Goal: Complete application form

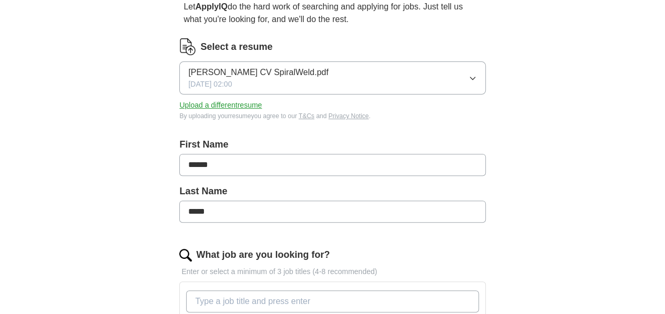
scroll to position [158, 0]
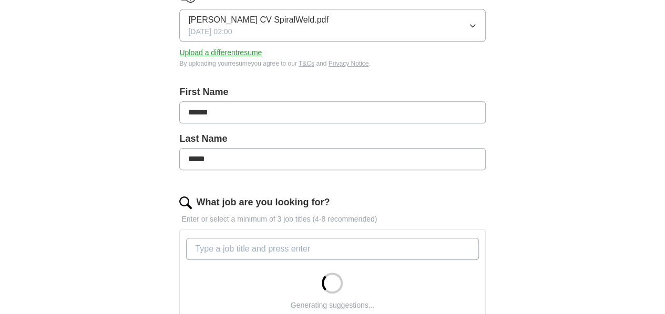
click at [244, 251] on input "What job are you looking for?" at bounding box center [332, 249] width 292 height 22
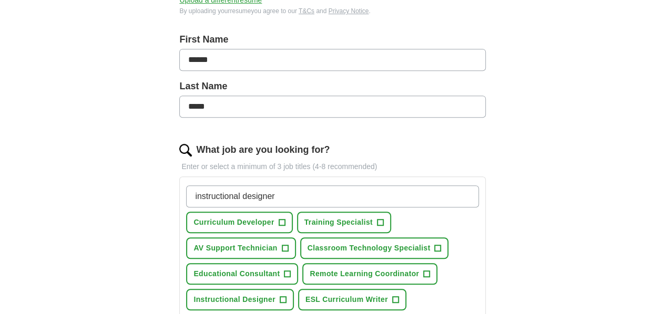
scroll to position [263, 0]
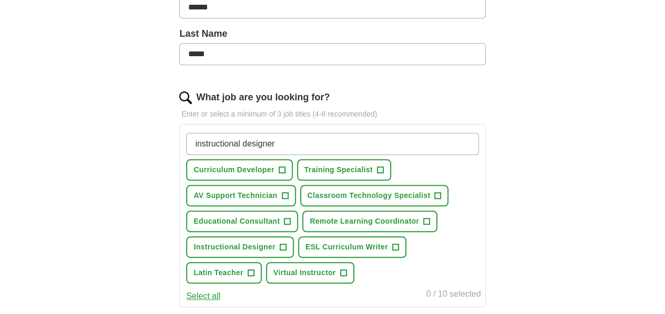
type input "instructional designer"
click at [285, 169] on span "+" at bounding box center [281, 170] width 6 height 8
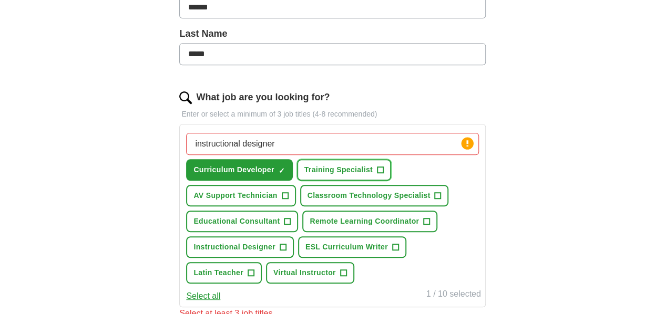
click at [383, 168] on span "+" at bounding box center [380, 170] width 6 height 8
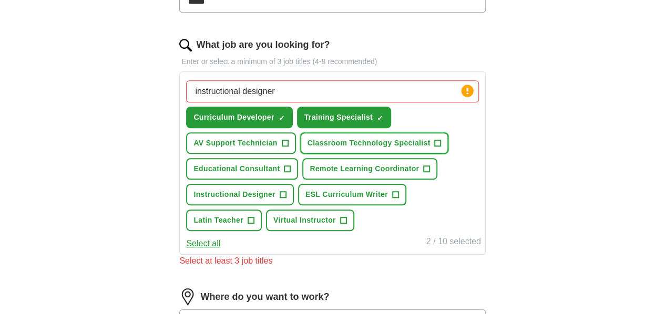
click at [434, 148] on span "+" at bounding box center [437, 143] width 6 height 8
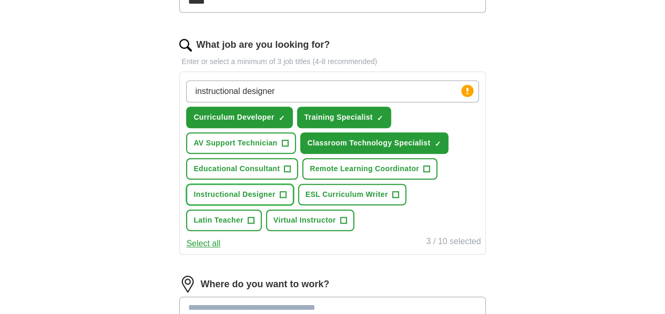
click at [286, 199] on span "+" at bounding box center [282, 195] width 6 height 8
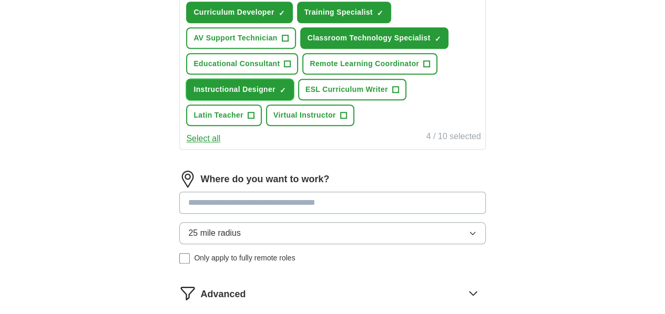
scroll to position [473, 0]
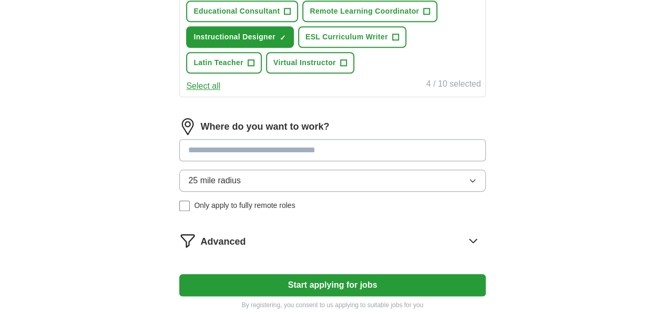
click at [284, 161] on input at bounding box center [332, 150] width 306 height 22
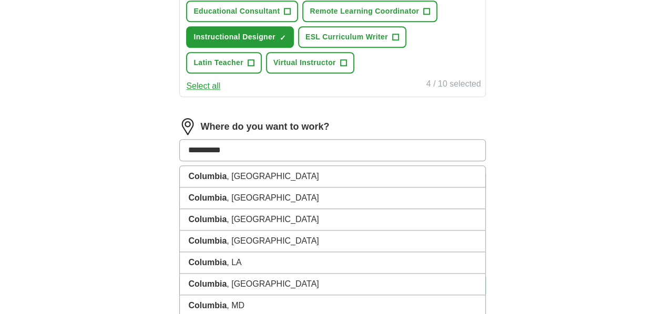
type input "**********"
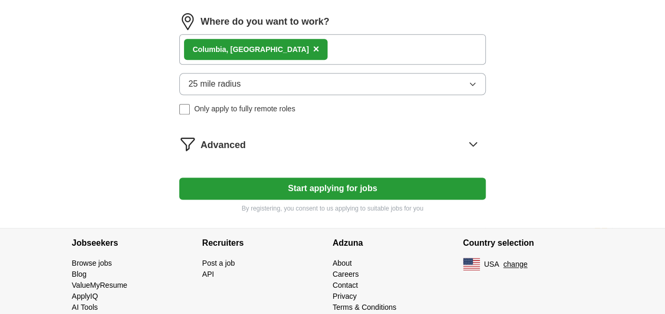
scroll to position [630, 0]
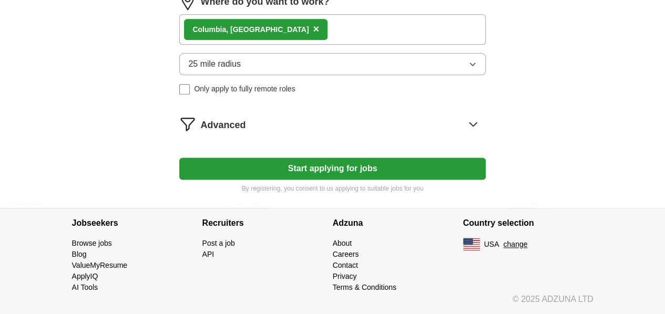
click at [464, 132] on icon at bounding box center [472, 124] width 17 height 17
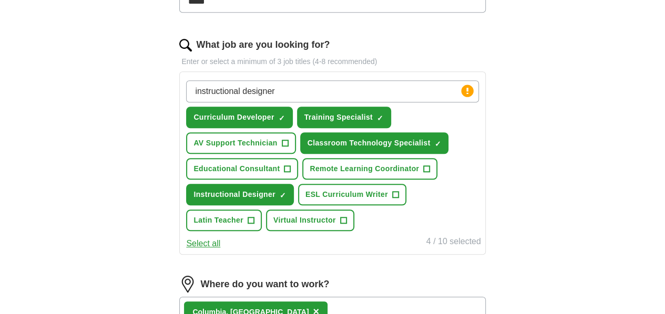
scroll to position [263, 0]
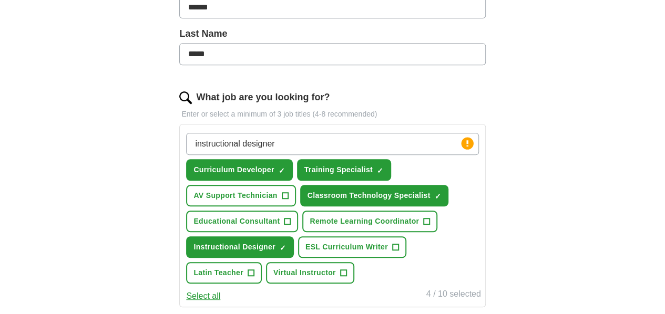
click at [408, 146] on input "instructional designer" at bounding box center [332, 144] width 292 height 22
type input "i"
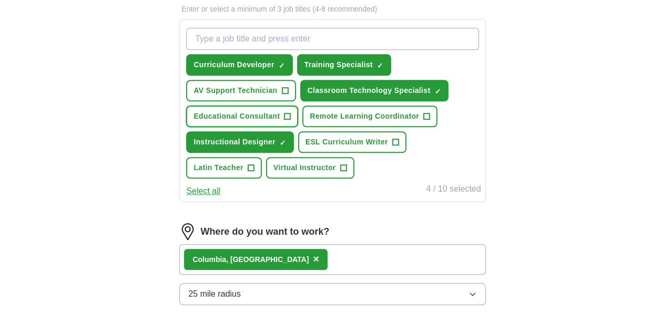
click at [291, 121] on span "+" at bounding box center [287, 116] width 6 height 8
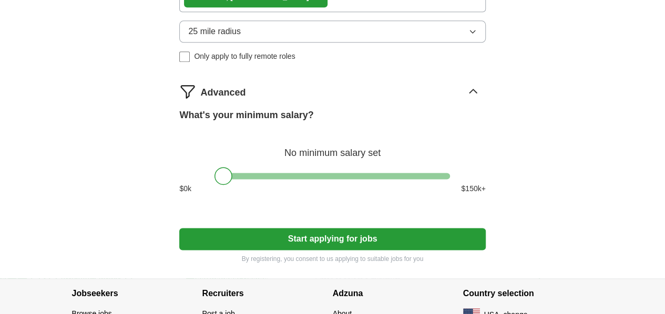
scroll to position [683, 0]
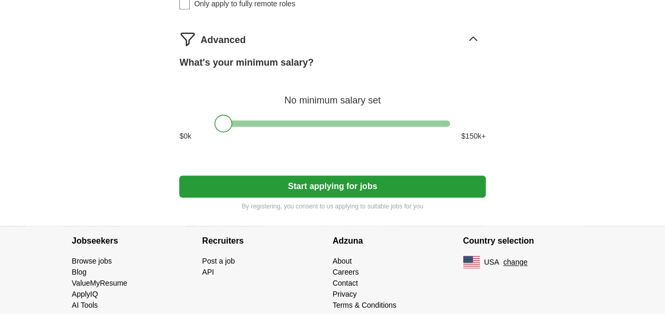
click at [258, 127] on div at bounding box center [331, 123] width 235 height 6
click at [278, 127] on div at bounding box center [331, 123] width 235 height 6
click at [294, 127] on div at bounding box center [331, 123] width 235 height 6
drag, startPoint x: 295, startPoint y: 173, endPoint x: 290, endPoint y: 174, distance: 5.4
click at [290, 132] on div at bounding box center [288, 124] width 18 height 18
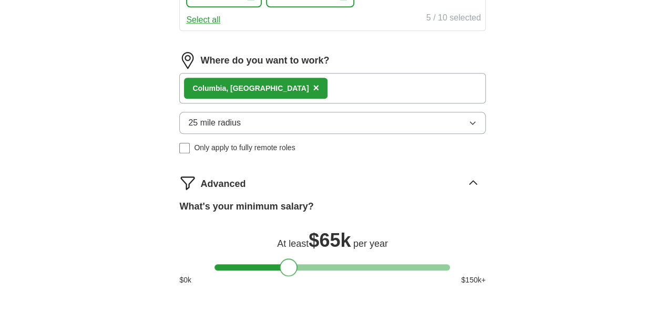
scroll to position [749, 0]
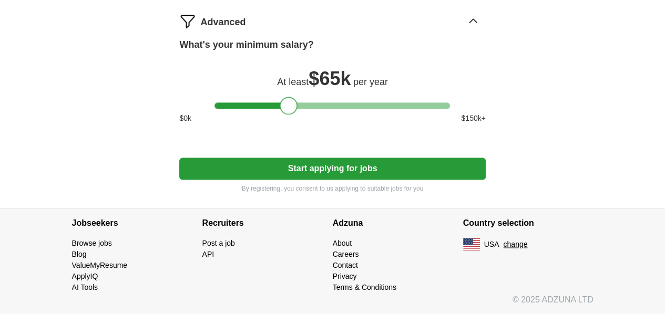
click at [329, 174] on button "Start applying for jobs" at bounding box center [332, 169] width 306 height 22
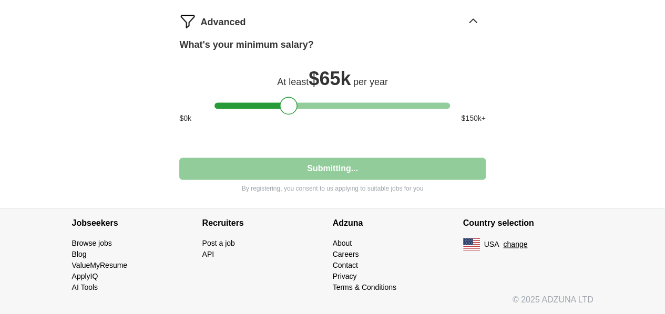
select select "**"
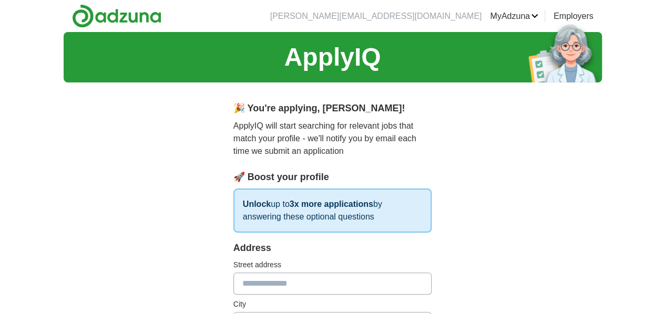
scroll to position [105, 0]
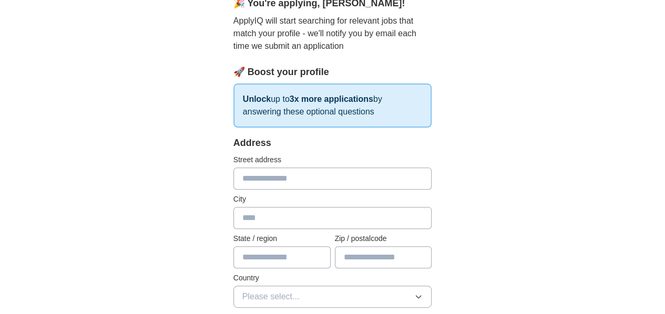
click at [254, 184] on input "text" at bounding box center [332, 179] width 199 height 22
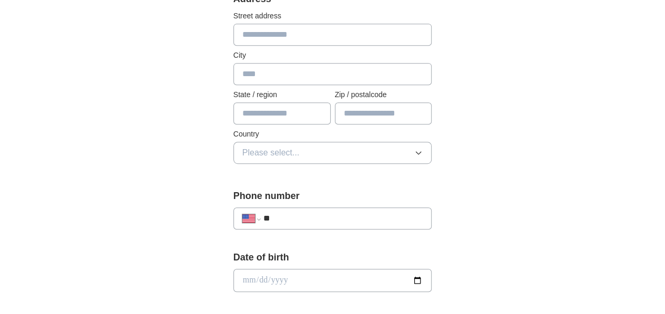
scroll to position [144, 0]
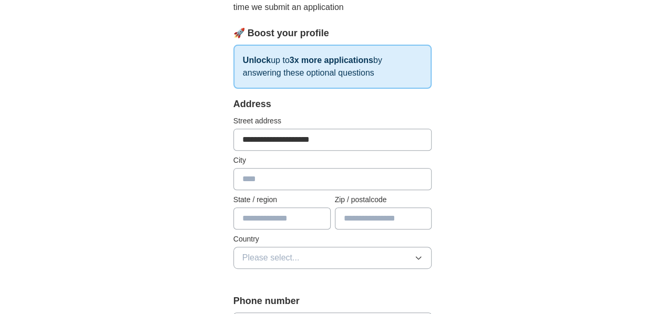
type input "**********"
type input "*******"
type input "**"
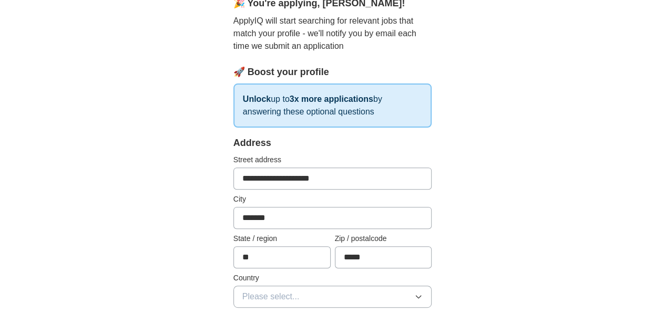
scroll to position [158, 0]
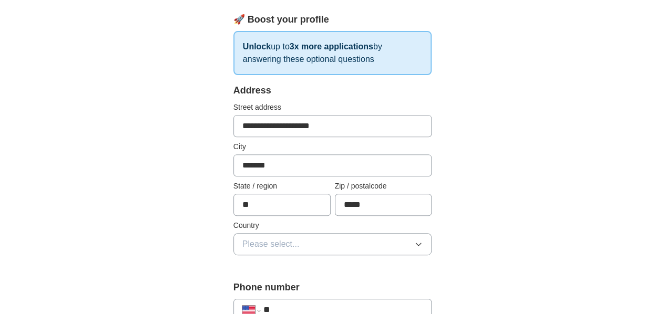
type input "*****"
click at [351, 245] on button "Please select..." at bounding box center [332, 244] width 199 height 22
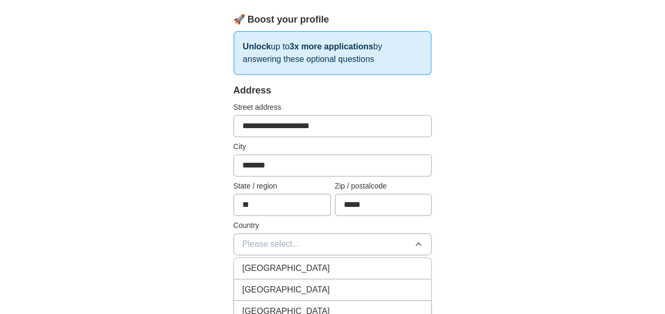
scroll to position [210, 0]
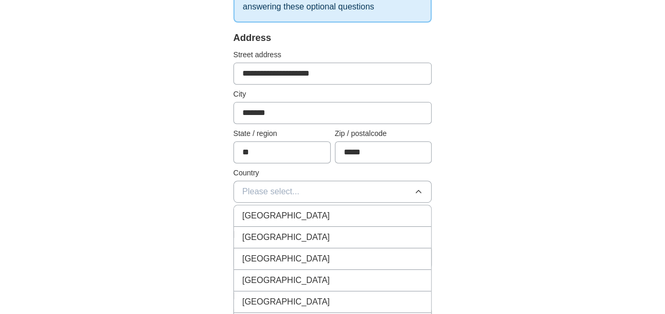
click at [346, 238] on div "[GEOGRAPHIC_DATA]" at bounding box center [332, 237] width 181 height 13
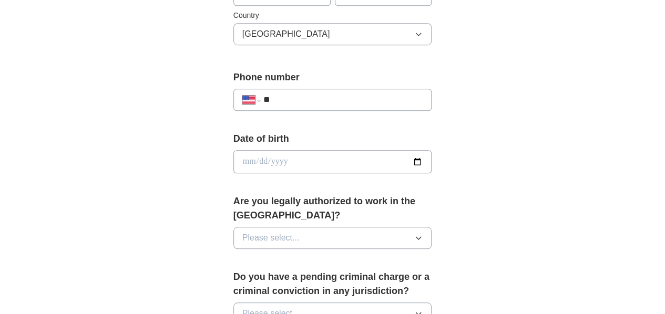
scroll to position [420, 0]
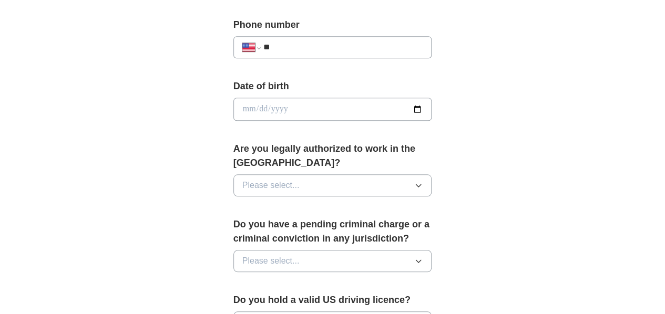
click at [311, 174] on button "Please select..." at bounding box center [332, 185] width 199 height 22
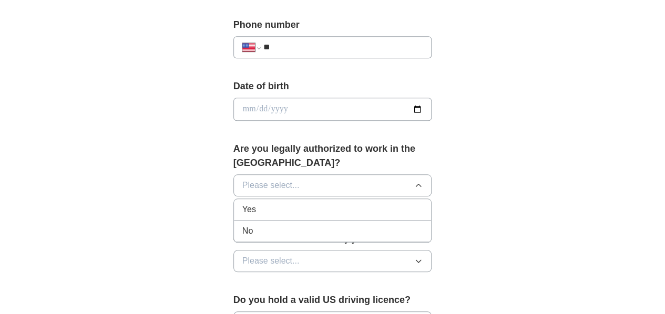
click at [310, 203] on div "Yes" at bounding box center [332, 209] width 181 height 13
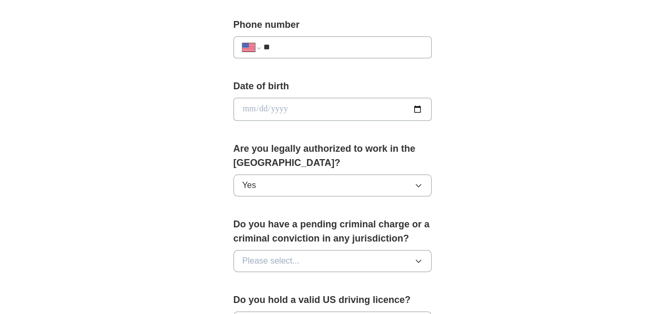
scroll to position [473, 0]
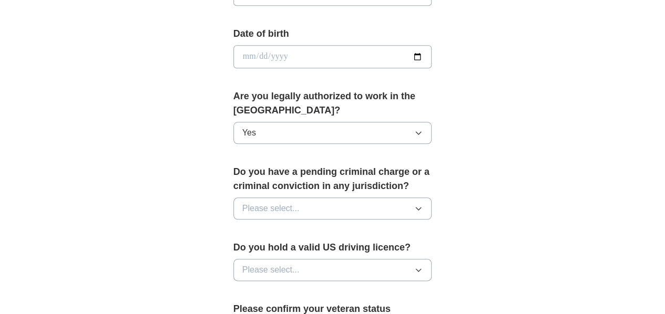
click at [254, 198] on button "Please select..." at bounding box center [332, 209] width 199 height 22
click at [256, 248] on div "No" at bounding box center [332, 254] width 181 height 13
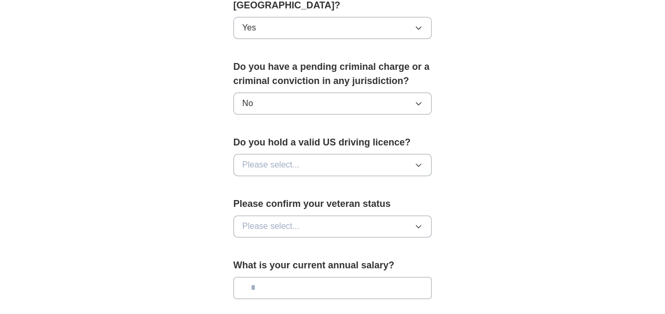
click at [257, 158] on button "Please select..." at bounding box center [332, 165] width 199 height 22
click at [258, 183] on div "Yes" at bounding box center [332, 189] width 181 height 13
click at [254, 220] on span "Please select..." at bounding box center [270, 226] width 57 height 13
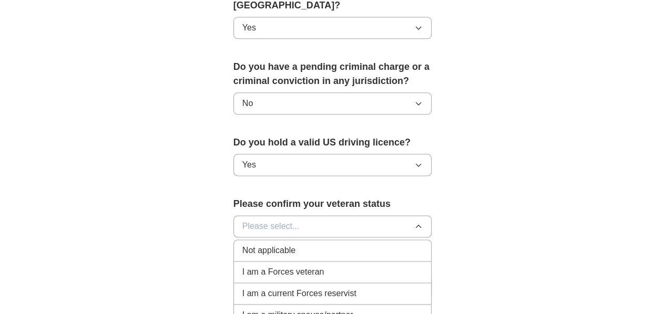
scroll to position [630, 0]
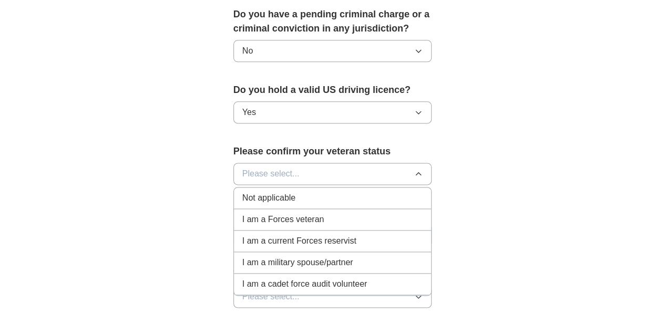
click at [259, 188] on li "Not applicable" at bounding box center [333, 199] width 198 height 22
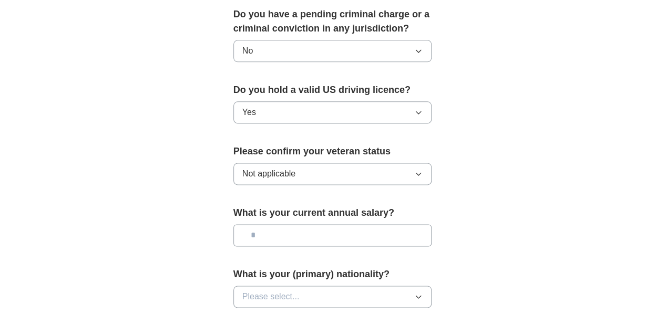
click at [244, 224] on input "text" at bounding box center [332, 235] width 199 height 22
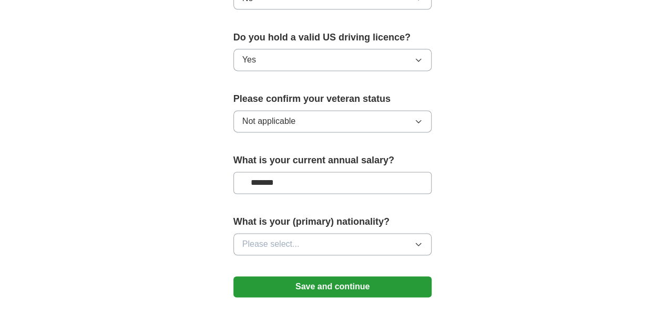
type input "*******"
click at [291, 233] on button "Please select..." at bounding box center [332, 244] width 199 height 22
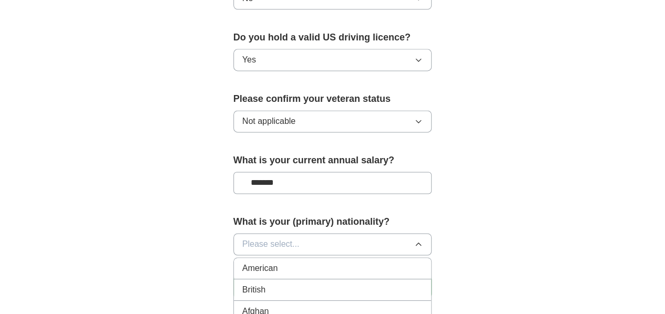
click at [295, 262] on div "American" at bounding box center [332, 268] width 181 height 13
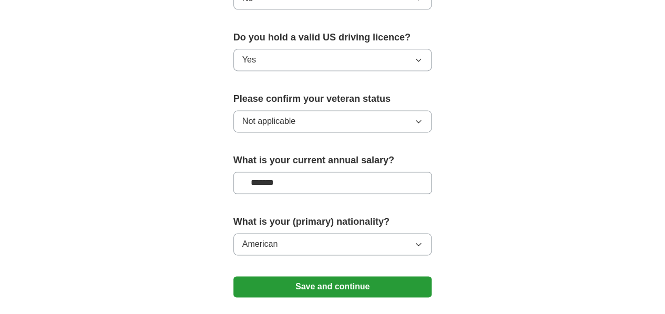
scroll to position [735, 0]
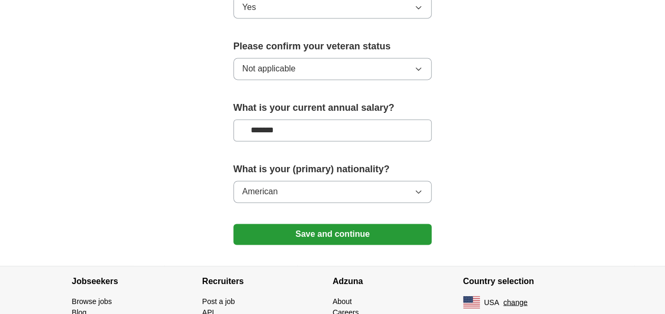
click at [271, 224] on button "Save and continue" at bounding box center [332, 234] width 199 height 21
